Goal: Information Seeking & Learning: Learn about a topic

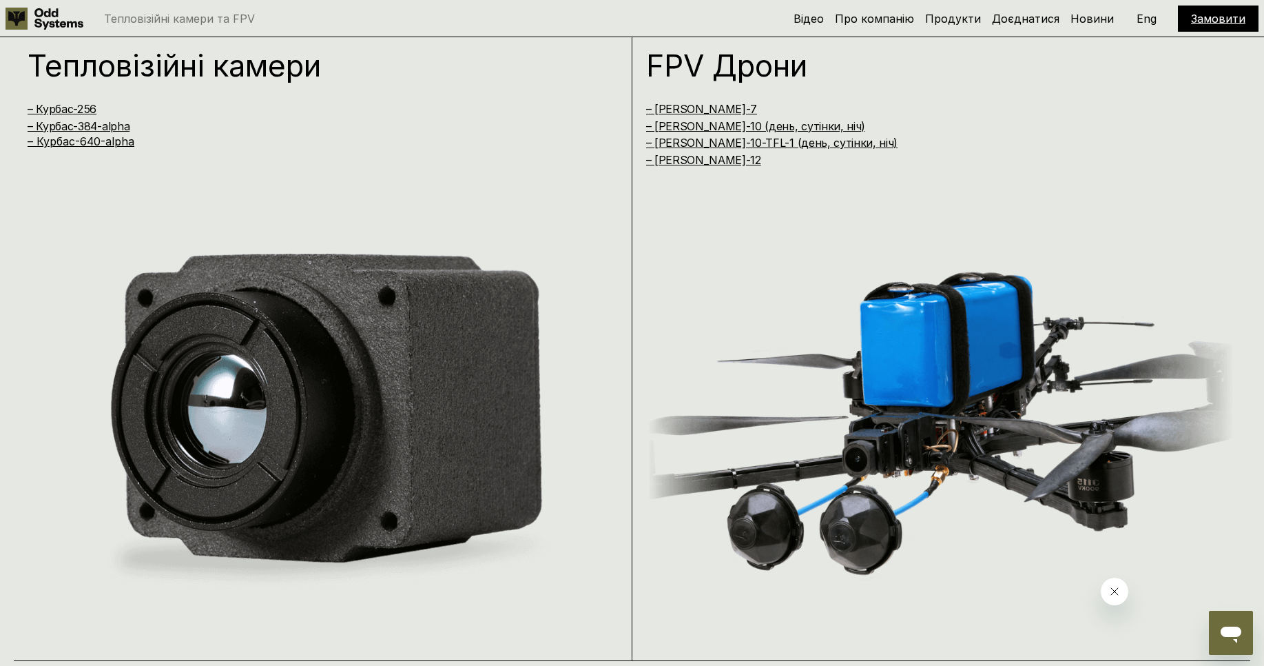
scroll to position [1332, 0]
click at [87, 143] on link "– Курбас-640-alpha" at bounding box center [81, 142] width 107 height 14
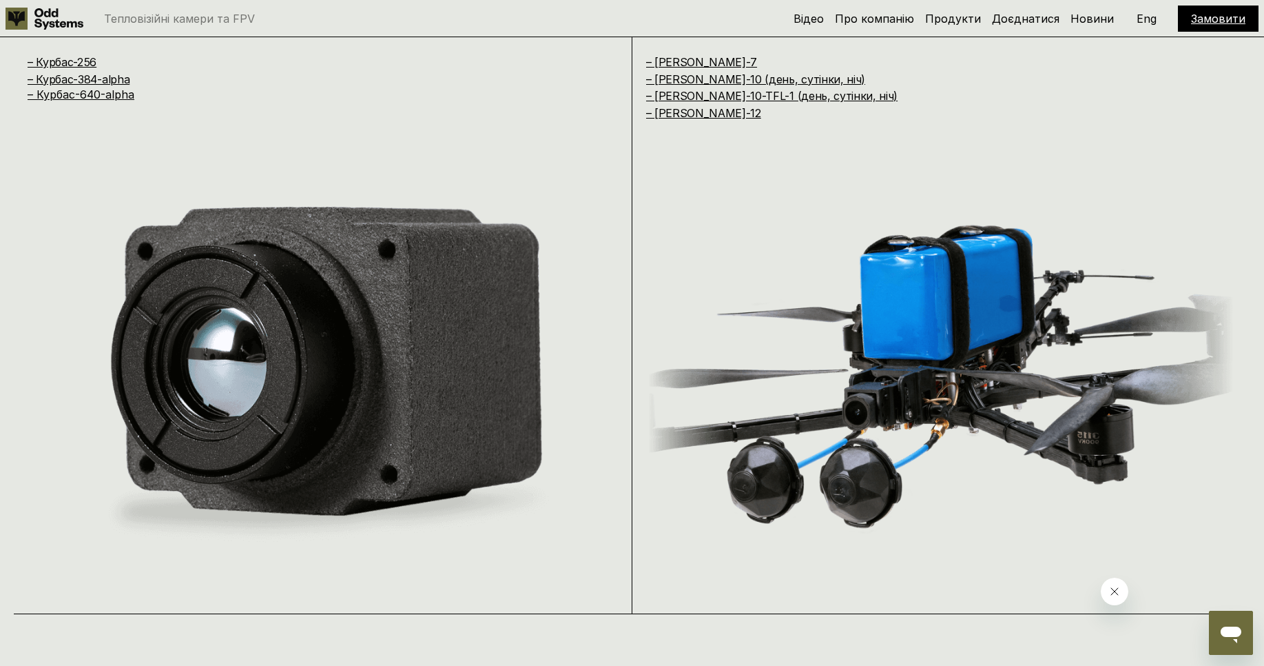
scroll to position [1341, 0]
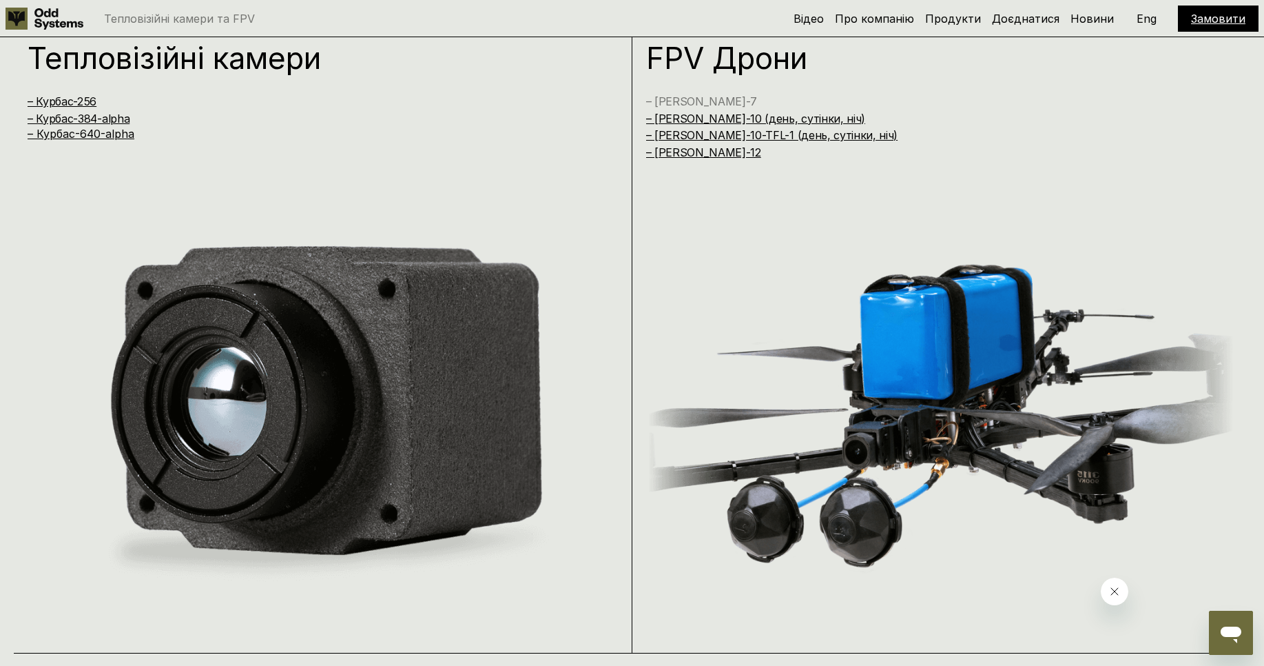
click at [675, 101] on link "– [PERSON_NAME]-7" at bounding box center [702, 101] width 112 height 14
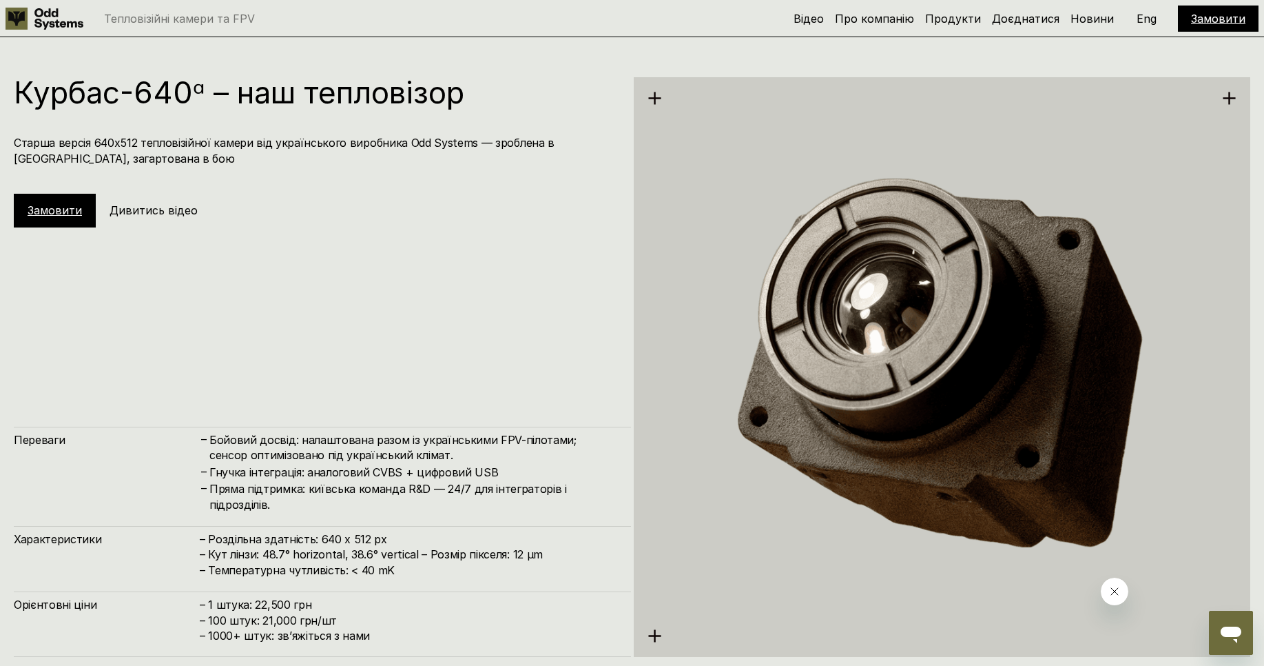
scroll to position [3329, 0]
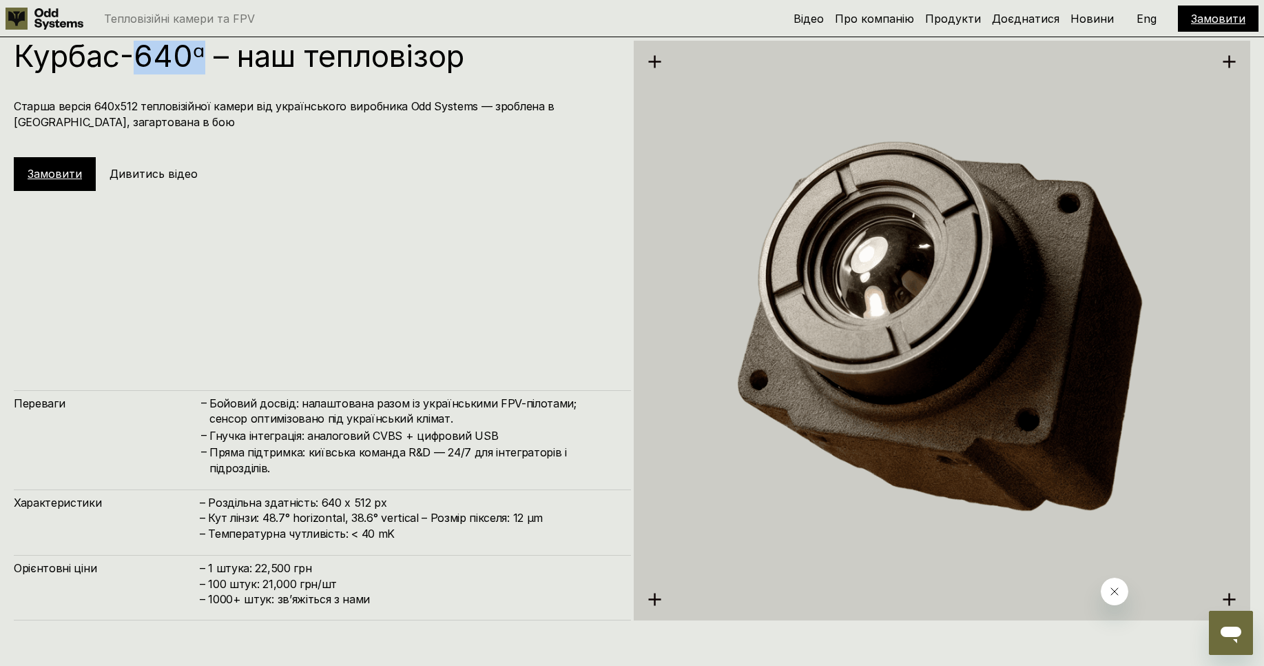
drag, startPoint x: 132, startPoint y: 57, endPoint x: 205, endPoint y: 61, distance: 73.1
click at [205, 61] on h1 "Курбас-640ᵅ – наш тепловізор" at bounding box center [316, 56] width 604 height 30
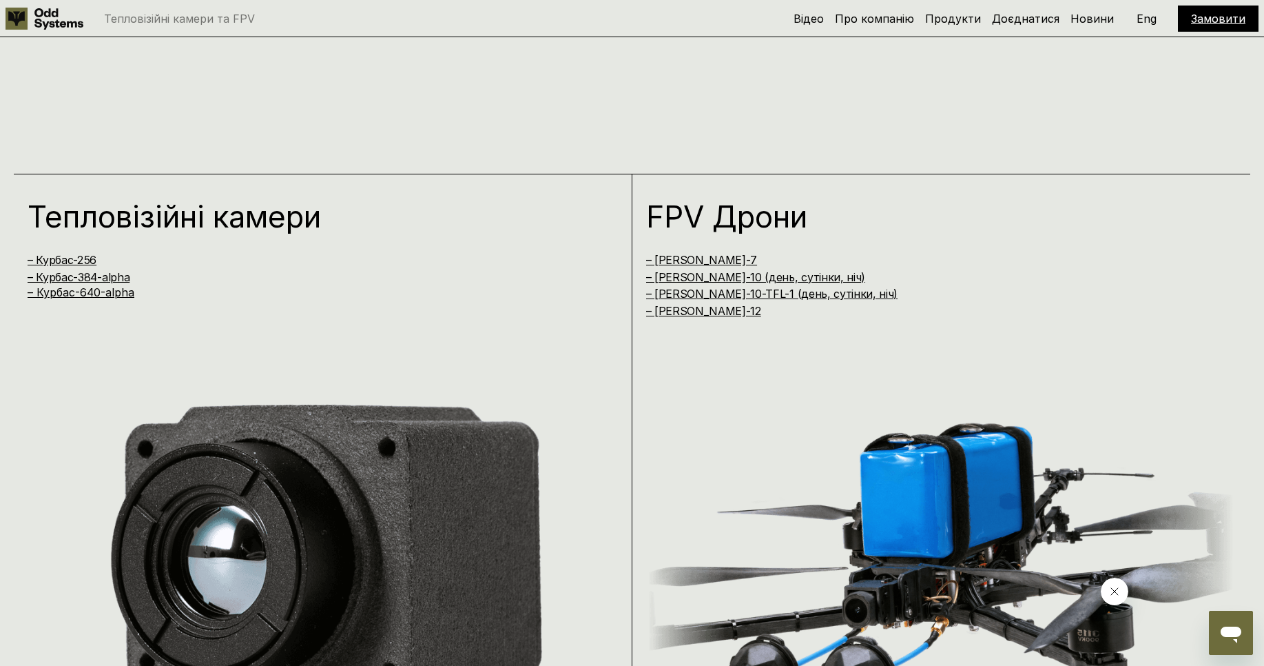
scroll to position [1157, 0]
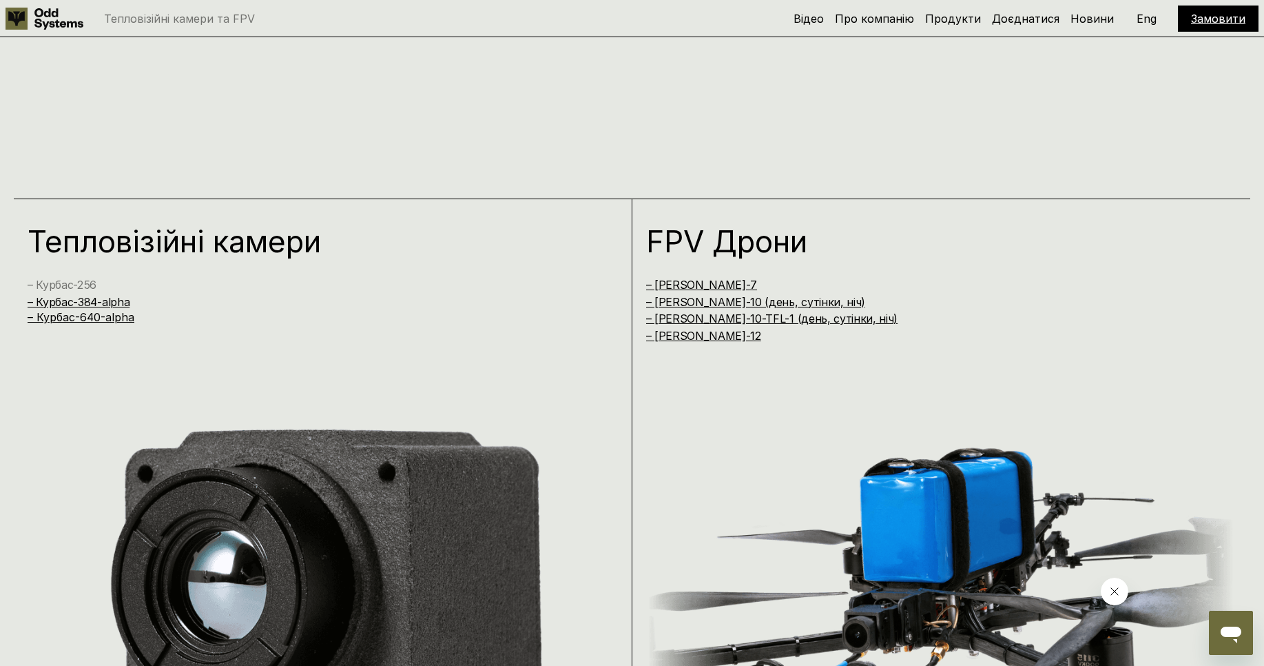
click at [90, 287] on link "– Курбас-256" at bounding box center [62, 285] width 69 height 14
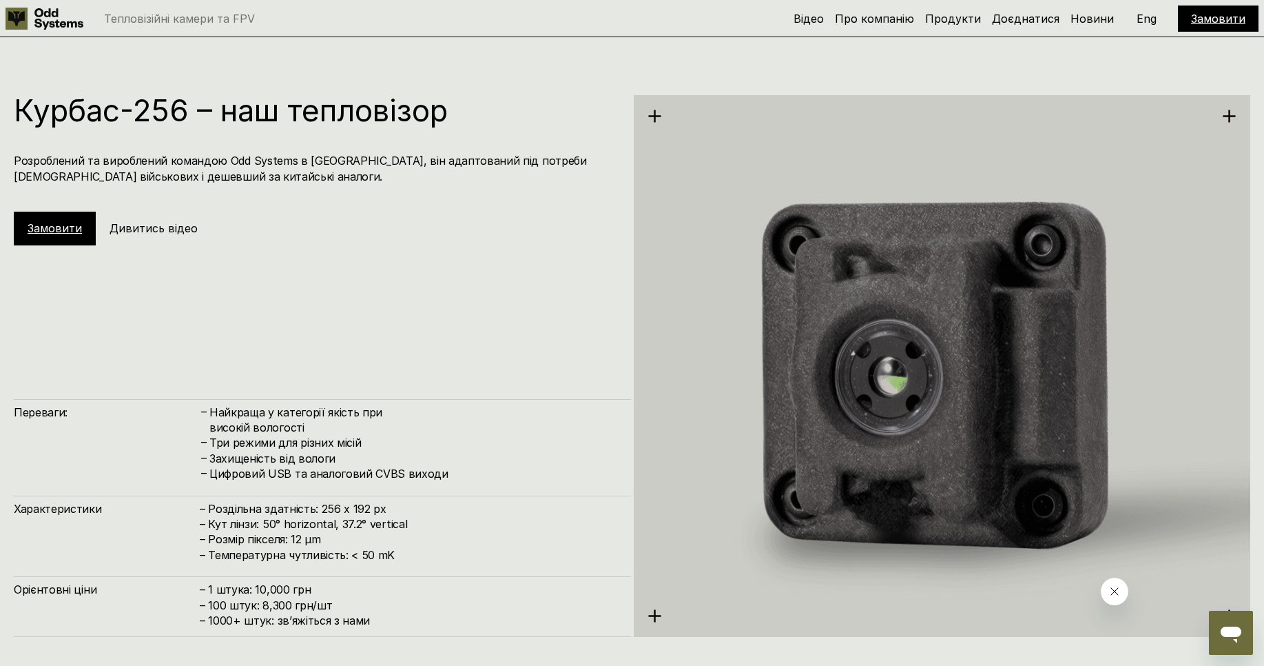
scroll to position [1994, 0]
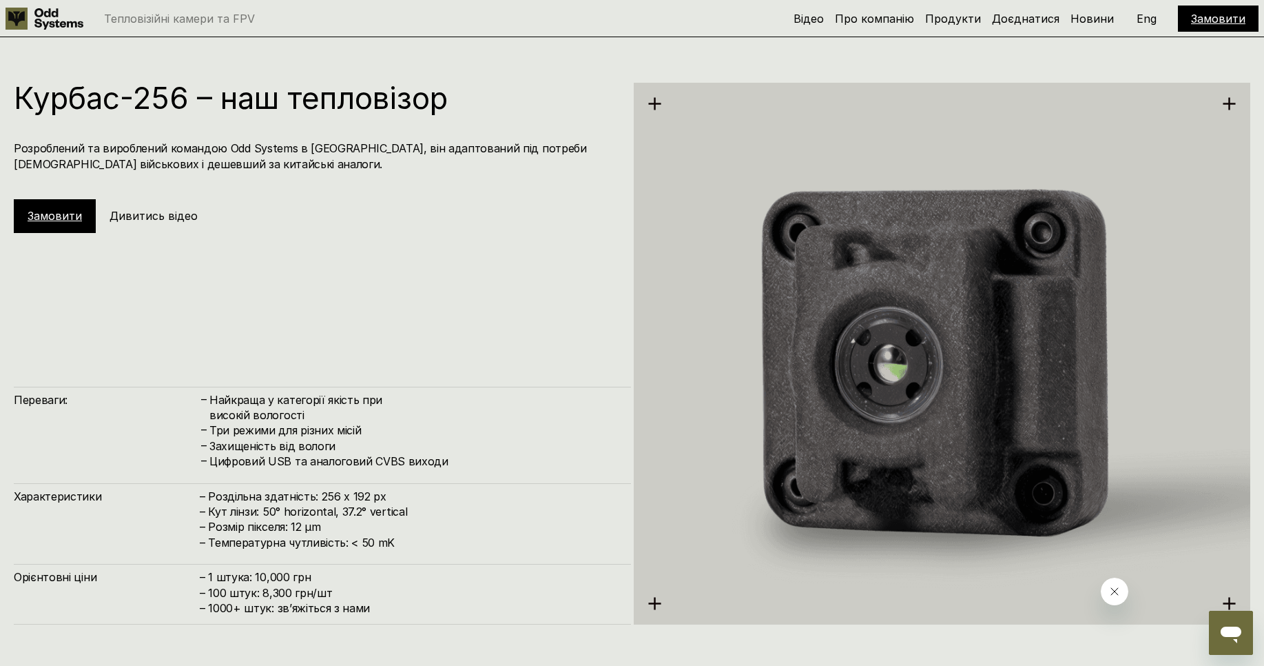
click at [150, 217] on h5 "Дивитись відео" at bounding box center [154, 215] width 88 height 15
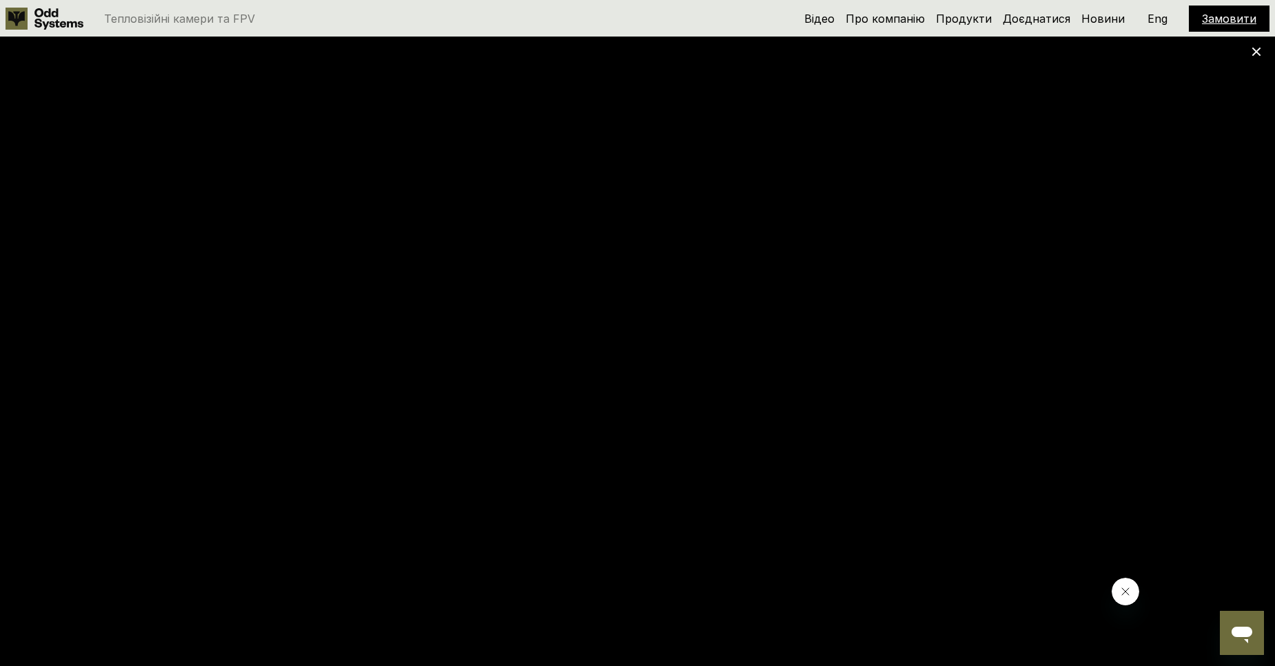
click at [1255, 54] on icon at bounding box center [1256, 52] width 10 height 10
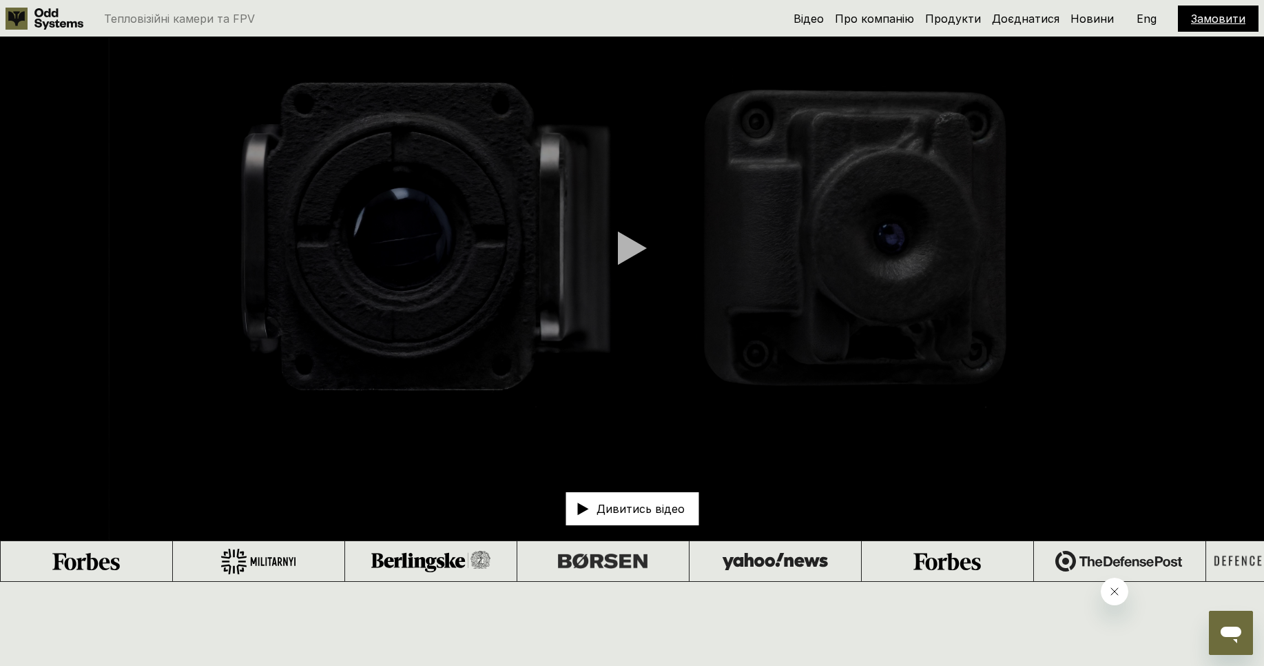
scroll to position [0, 0]
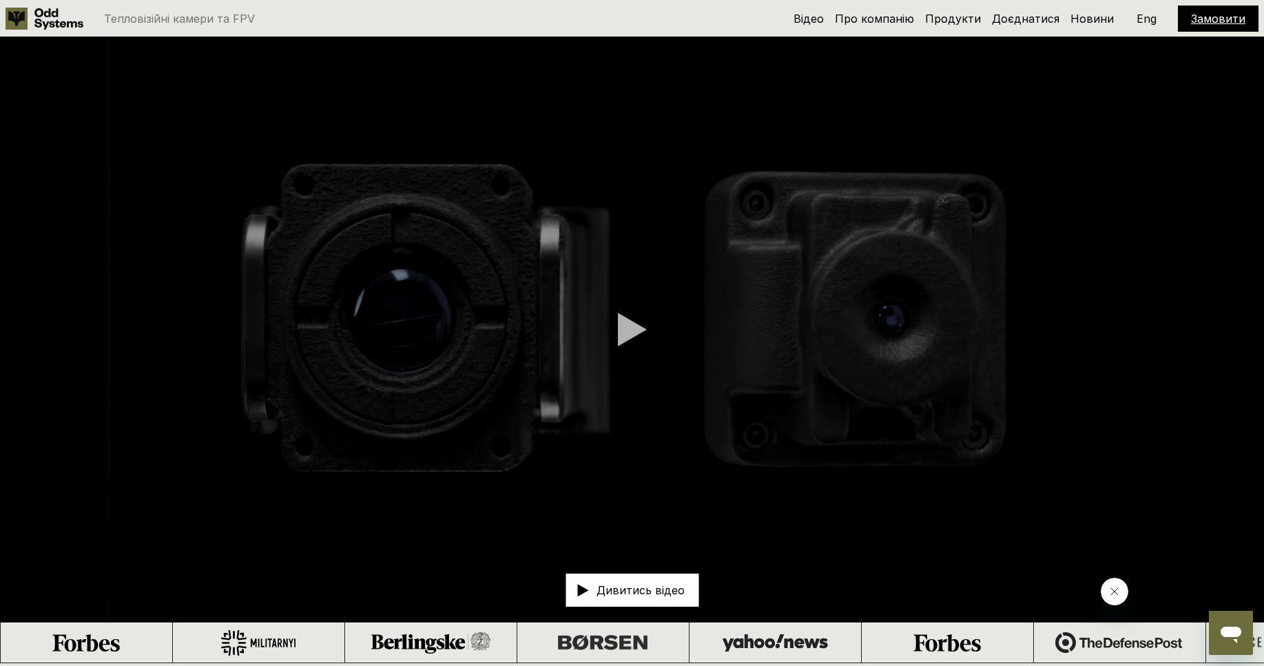
click at [632, 332] on div at bounding box center [632, 329] width 29 height 34
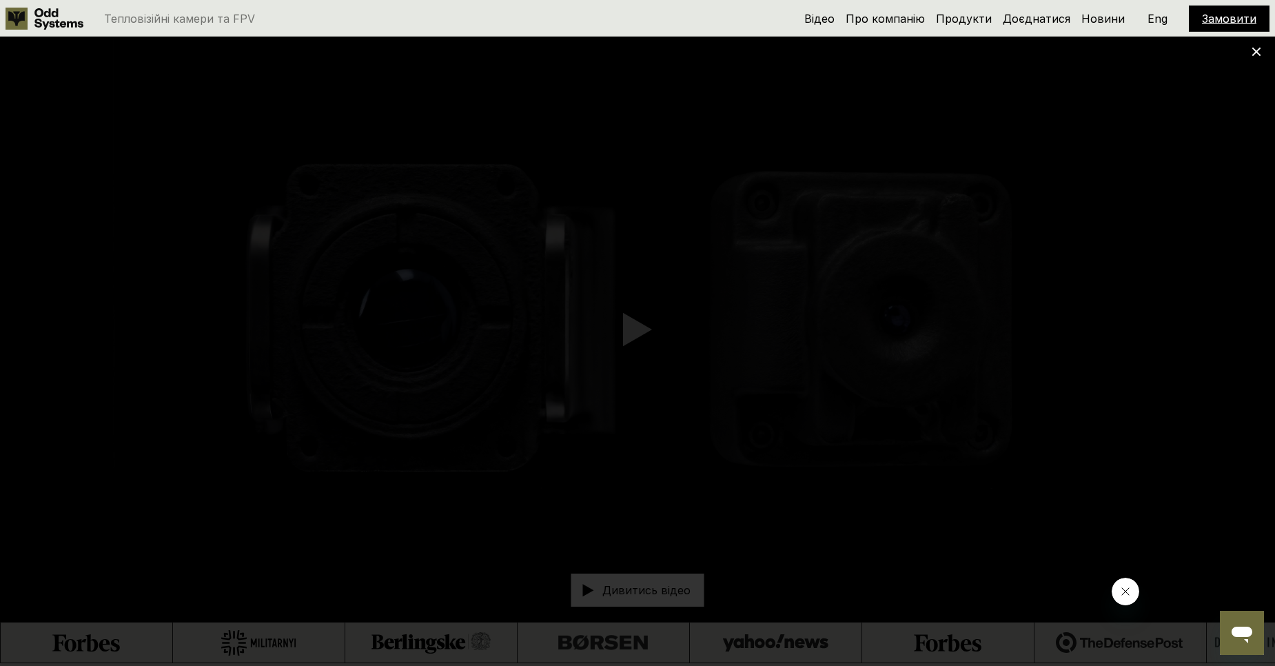
click at [1257, 54] on icon at bounding box center [1256, 52] width 10 height 10
